Goal: Use online tool/utility

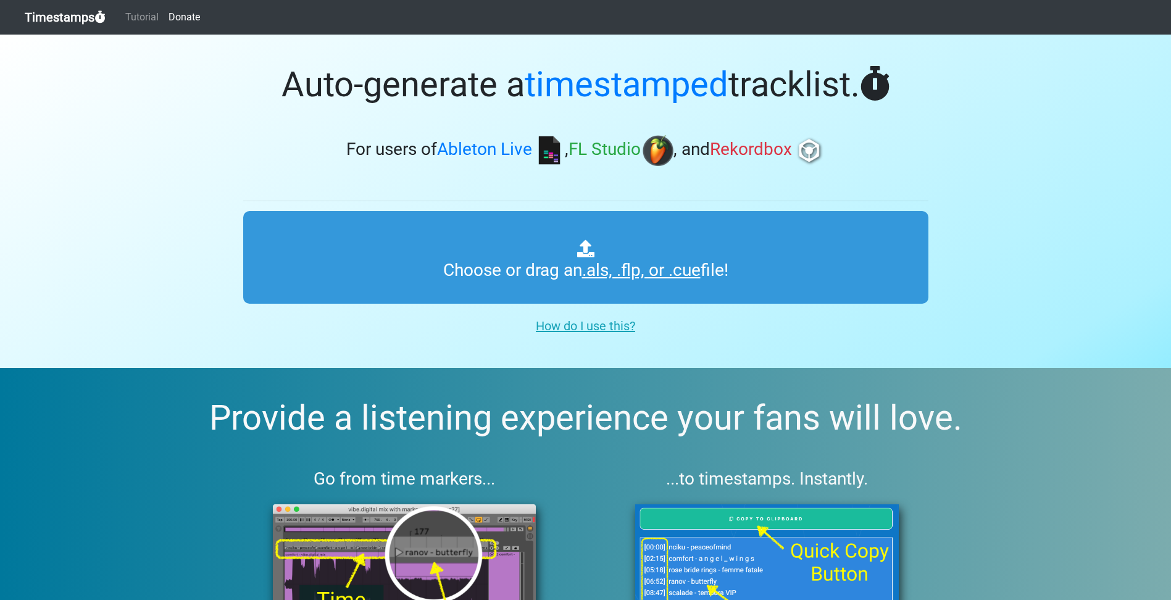
type input "C:\fakepath\amapiano sets Copy.als"
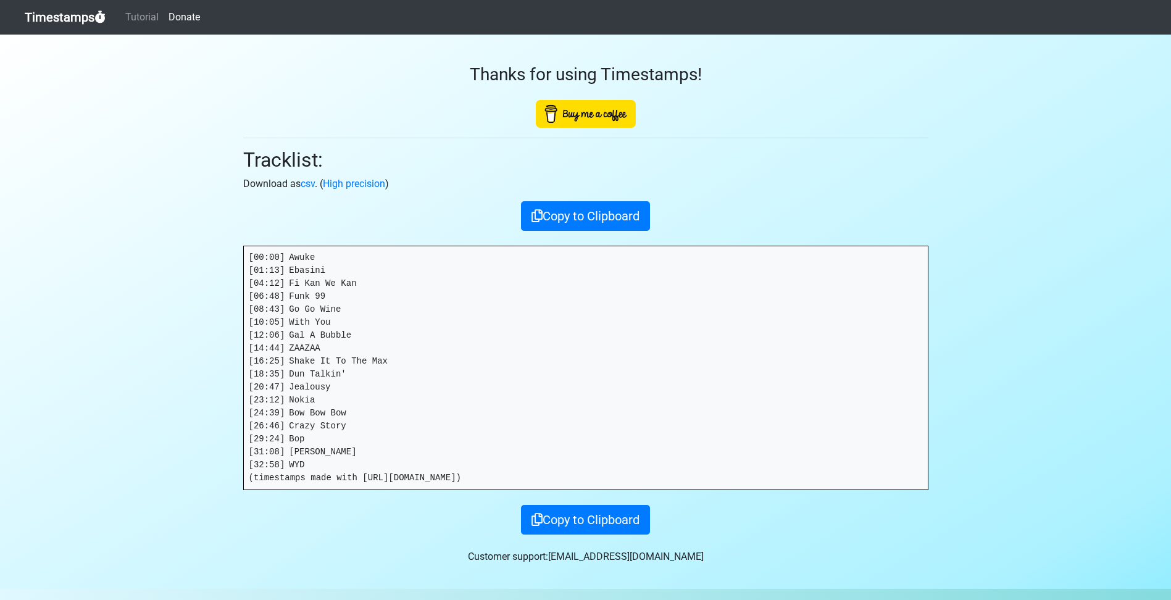
click at [333, 461] on pre "[00:00] Awuke [01:13] Ebasini [04:12] Fi Kan We Kan [06:48] Funk 99 [08:43] Go …" at bounding box center [586, 367] width 684 height 243
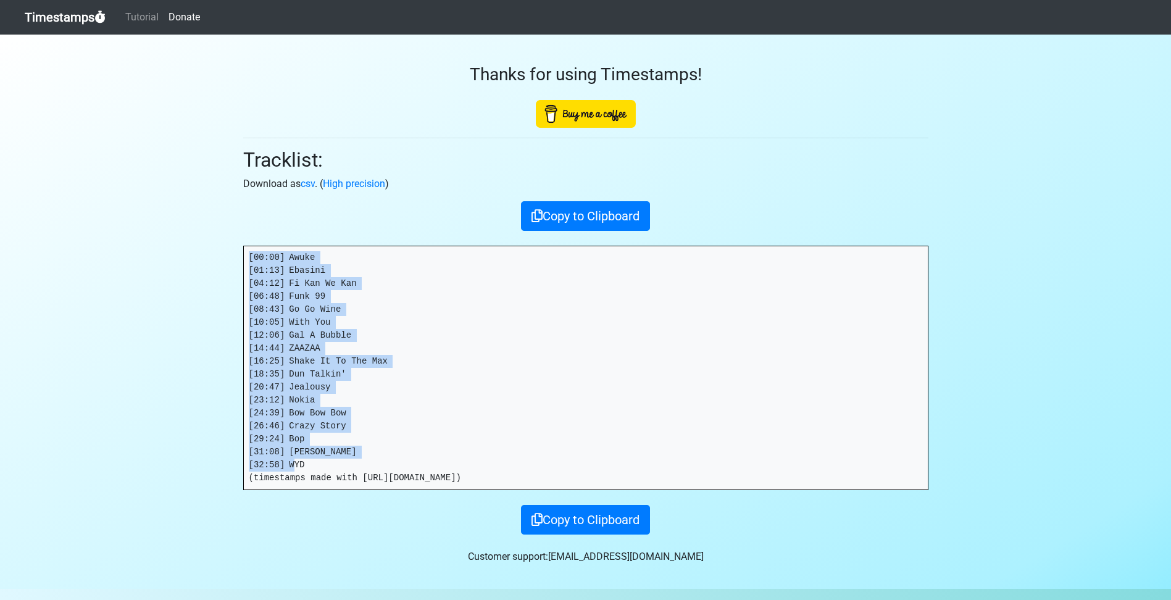
drag, startPoint x: 301, startPoint y: 467, endPoint x: 241, endPoint y: 238, distance: 236.2
click at [241, 238] on div "Thanks for using Timestamps! Tracklist: Download as csv . ( High precision ) Co…" at bounding box center [586, 285] width 704 height 500
copy pre "[00:00] Awuke [01:13] Ebasini [04:12] Fi Kan We Kan [06:48] Funk 99 [08:43] Go …"
